Goal: Task Accomplishment & Management: Use online tool/utility

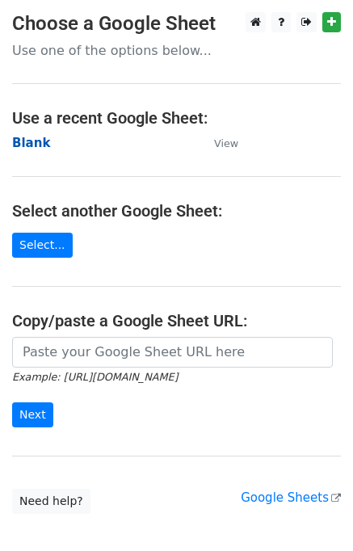
click at [30, 137] on strong "Blank" at bounding box center [31, 143] width 38 height 15
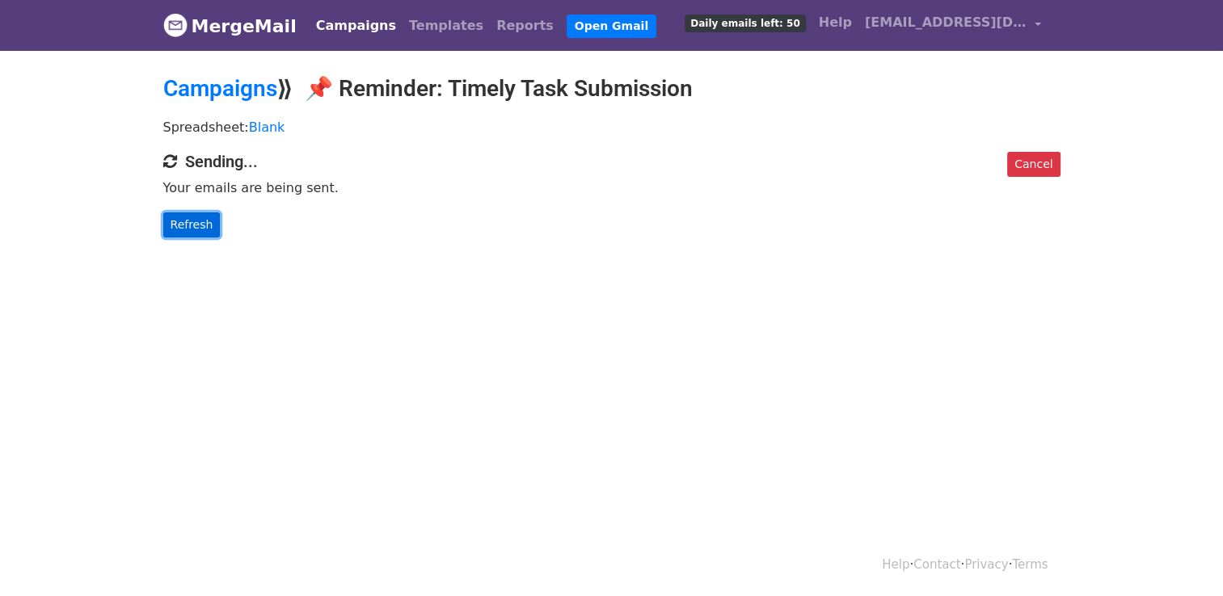
click at [191, 218] on link "Refresh" at bounding box center [191, 225] width 57 height 25
click at [191, 221] on link "Refresh" at bounding box center [191, 225] width 57 height 25
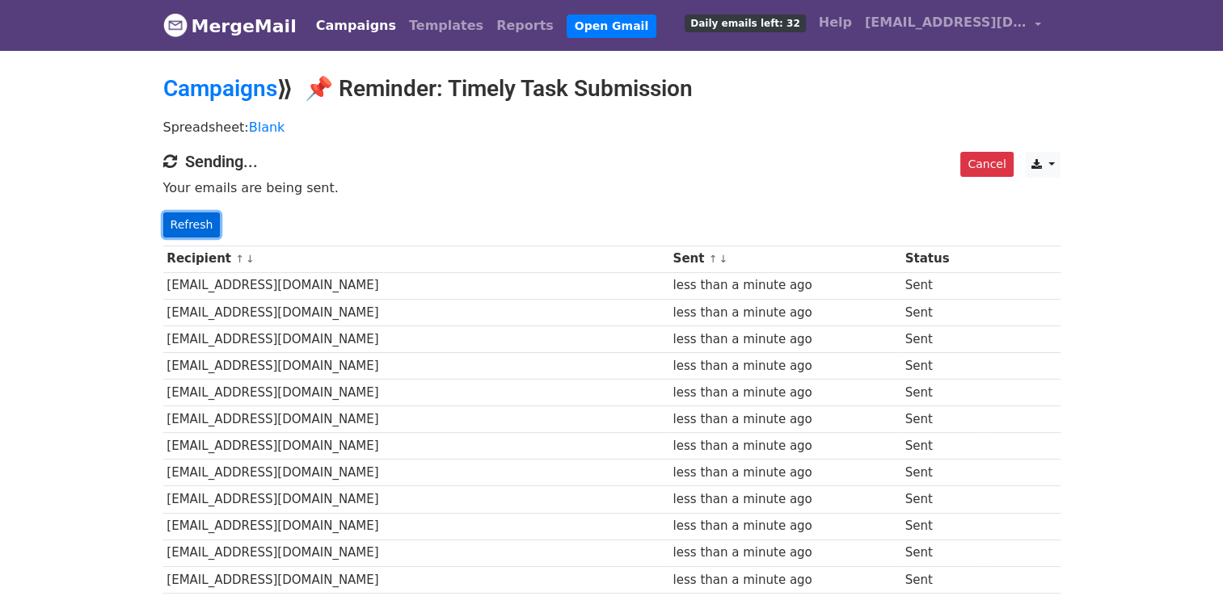
click at [185, 223] on link "Refresh" at bounding box center [191, 225] width 57 height 25
click at [191, 224] on link "Refresh" at bounding box center [191, 225] width 57 height 25
